Goal: Task Accomplishment & Management: Use online tool/utility

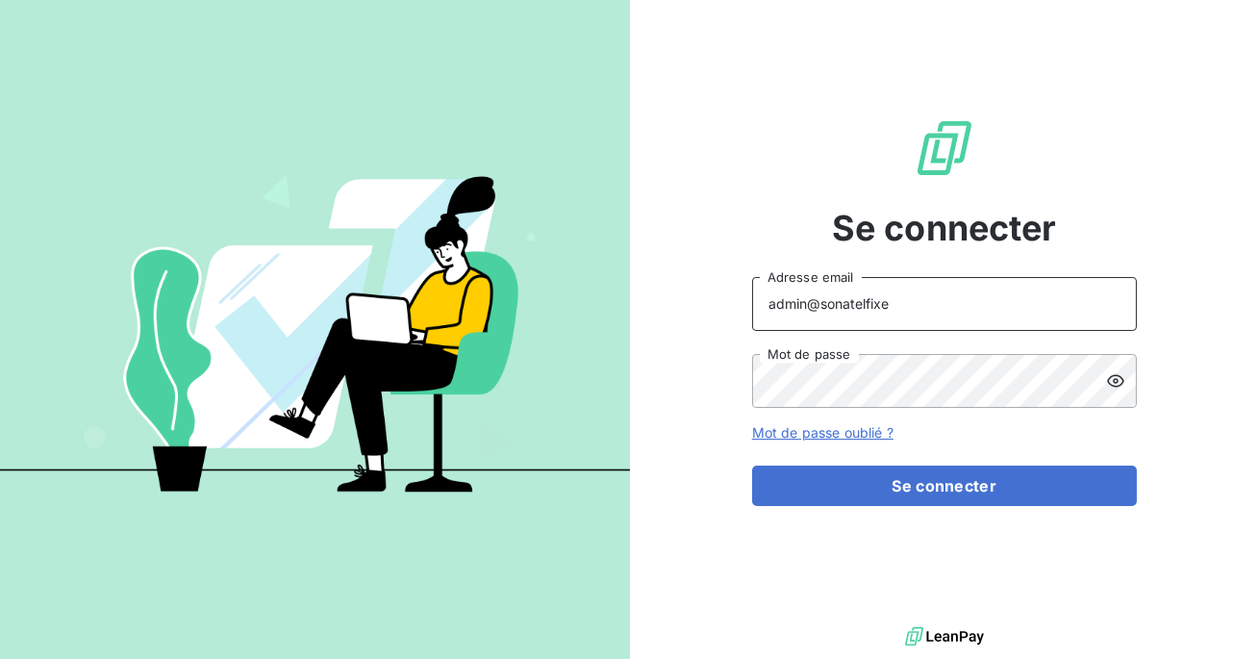
click at [902, 299] on input "admin@sonatelfixe" at bounding box center [944, 304] width 385 height 54
type input "admin@pierresinvestissement"
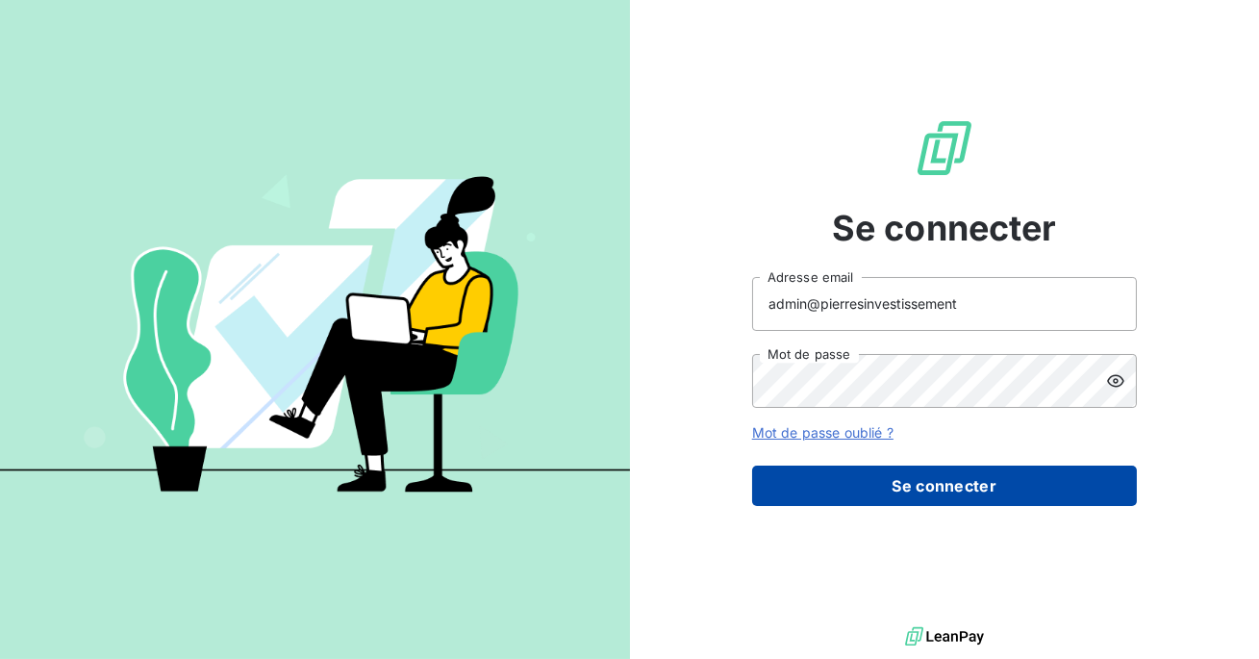
click at [876, 501] on button "Se connecter" at bounding box center [944, 486] width 385 height 40
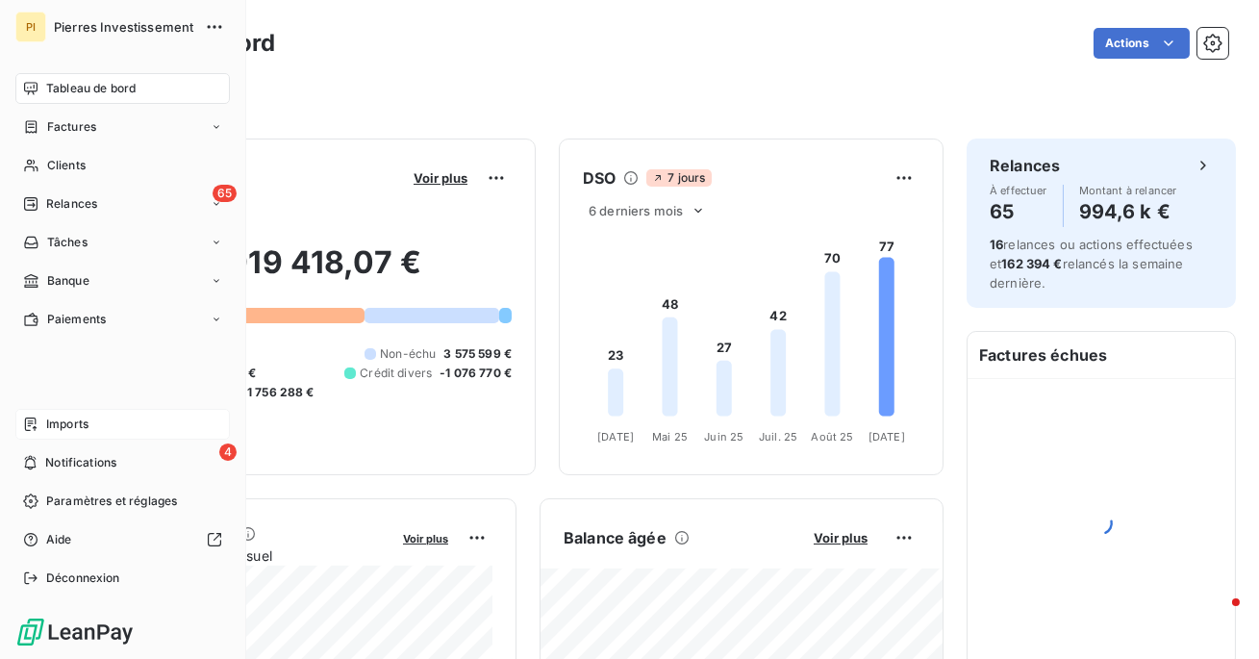
click at [39, 425] on div "Imports" at bounding box center [122, 424] width 215 height 31
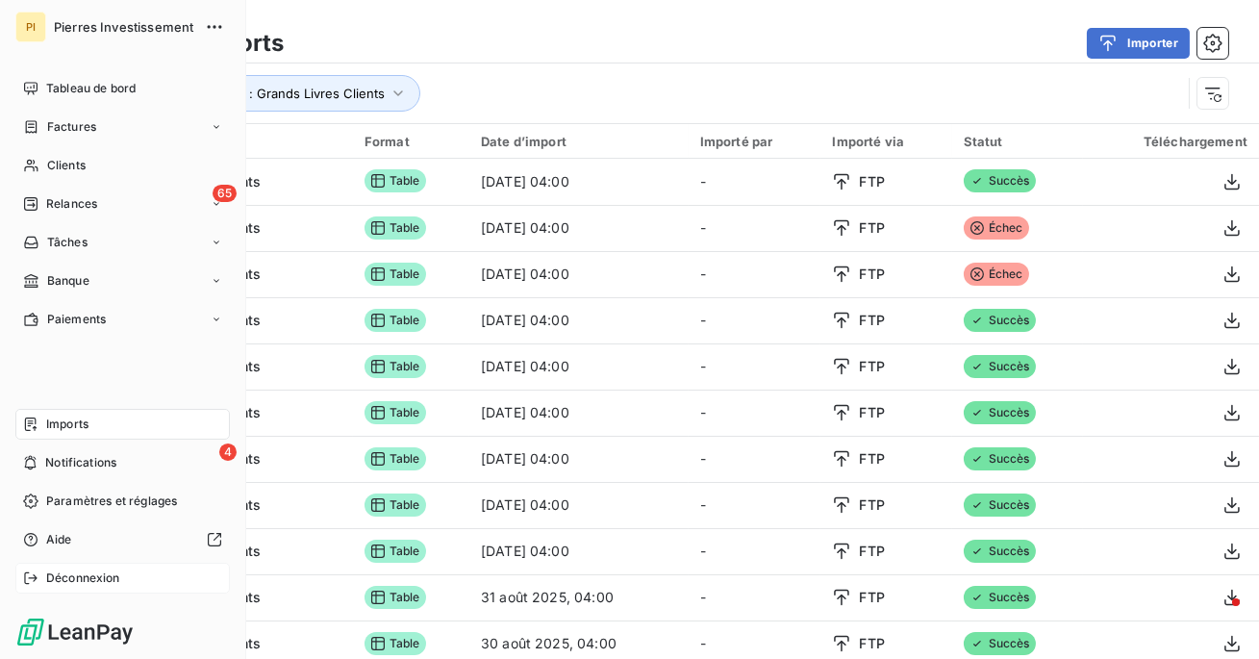
click at [54, 578] on span "Déconnexion" at bounding box center [83, 578] width 74 height 17
